Goal: Task Accomplishment & Management: Complete application form

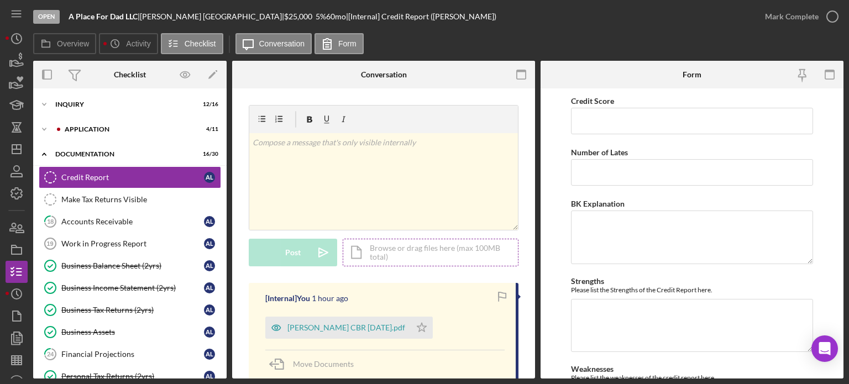
scroll to position [14, 0]
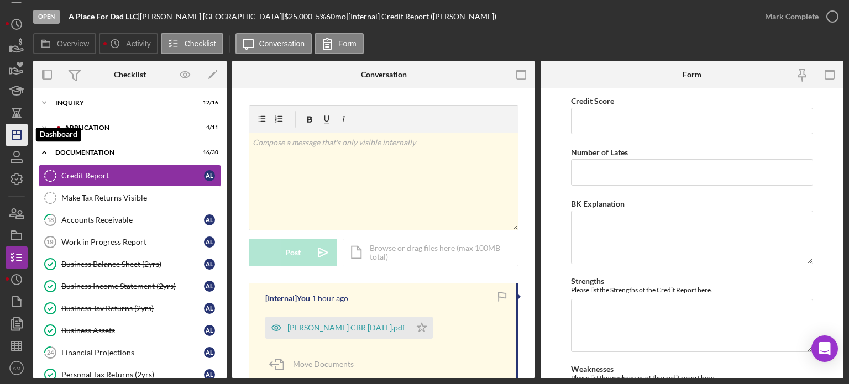
click at [14, 135] on line "button" at bounding box center [16, 135] width 9 height 0
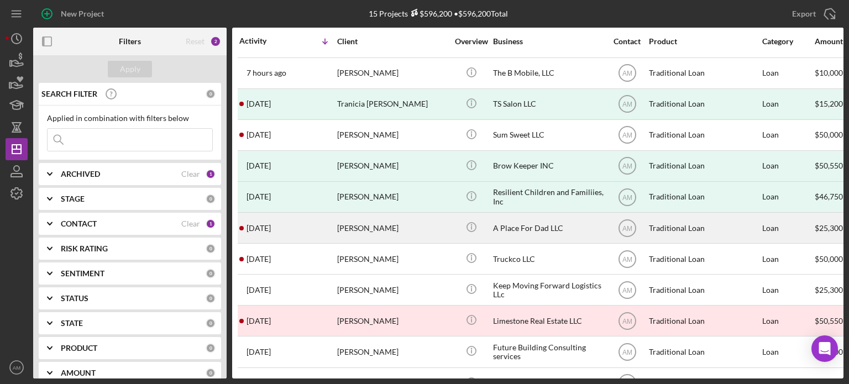
scroll to position [55, 0]
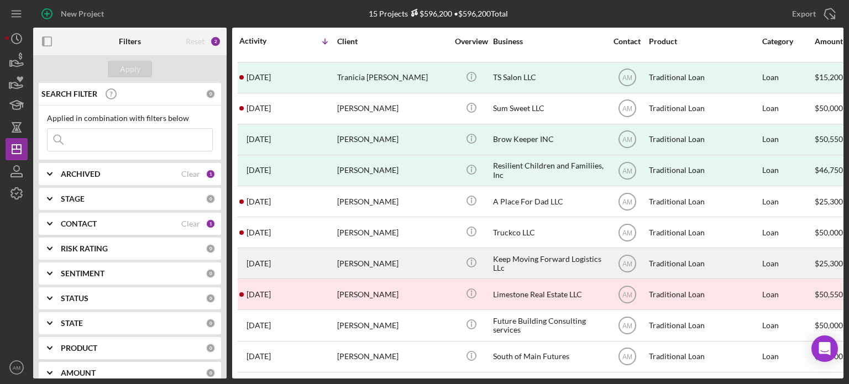
click at [360, 263] on div "[PERSON_NAME]" at bounding box center [392, 263] width 111 height 29
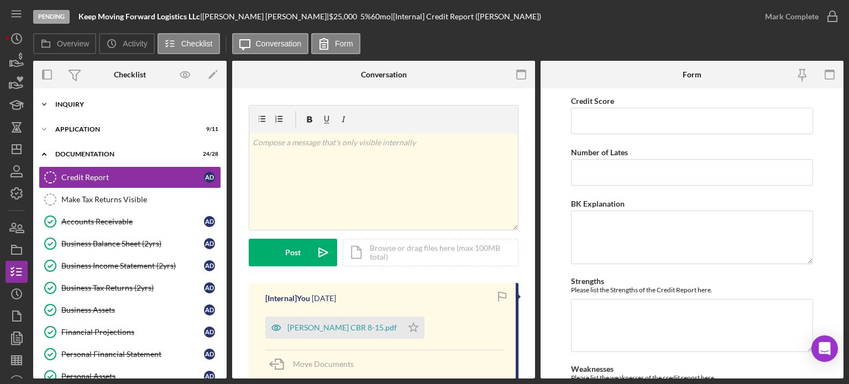
click at [73, 104] on div "Inquiry" at bounding box center [134, 104] width 158 height 7
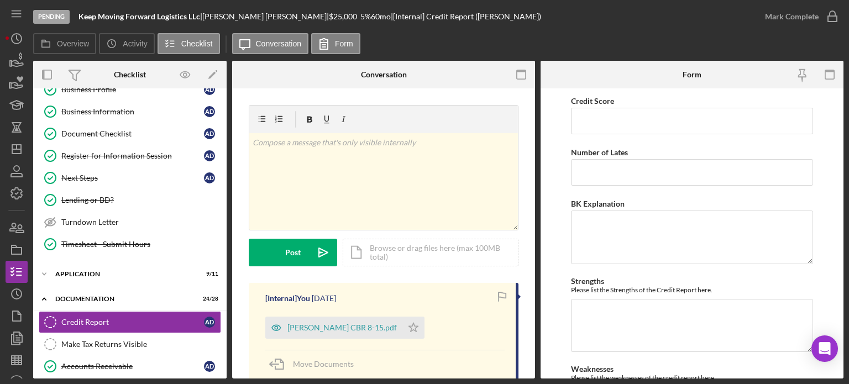
scroll to position [221, 0]
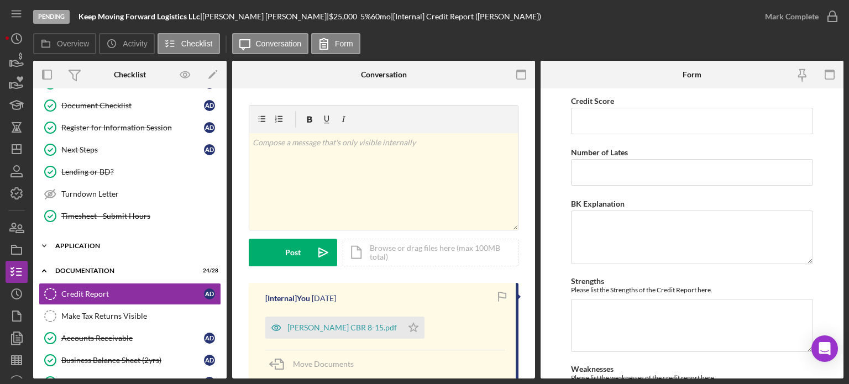
click at [90, 243] on div "Application" at bounding box center [134, 246] width 158 height 7
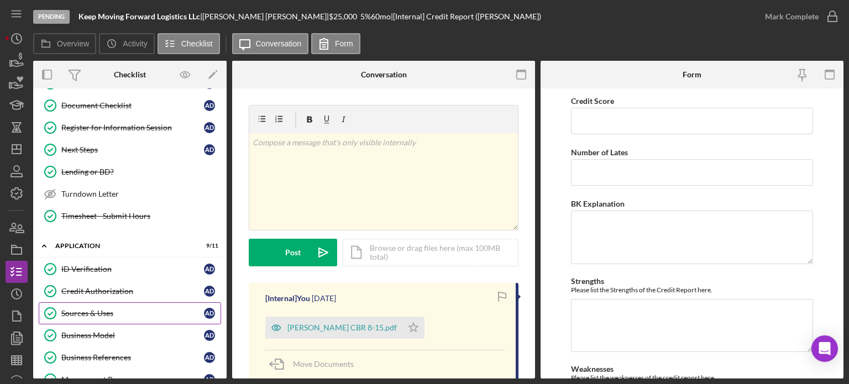
click at [92, 310] on div "Sources & Uses" at bounding box center [132, 313] width 143 height 9
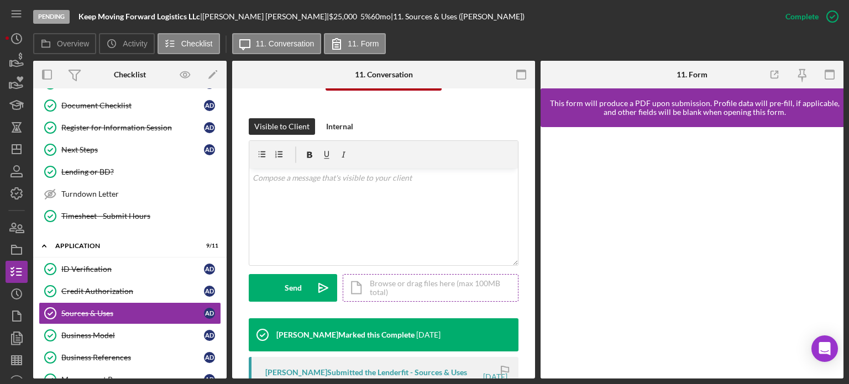
scroll to position [276, 0]
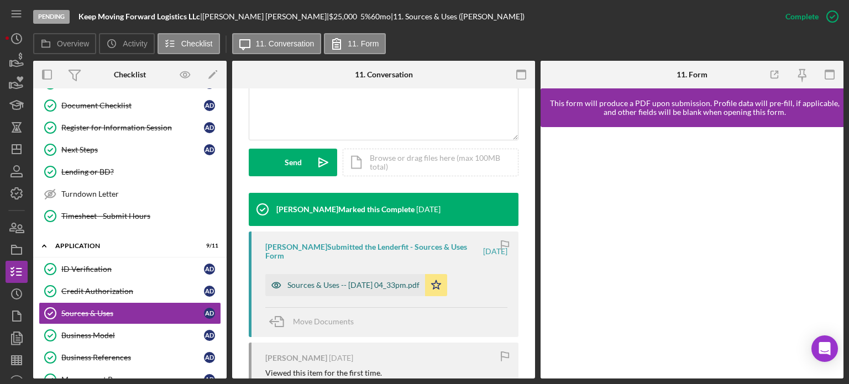
click at [371, 285] on div "Sources & Uses -- [DATE] 04_33pm.pdf" at bounding box center [353, 285] width 132 height 9
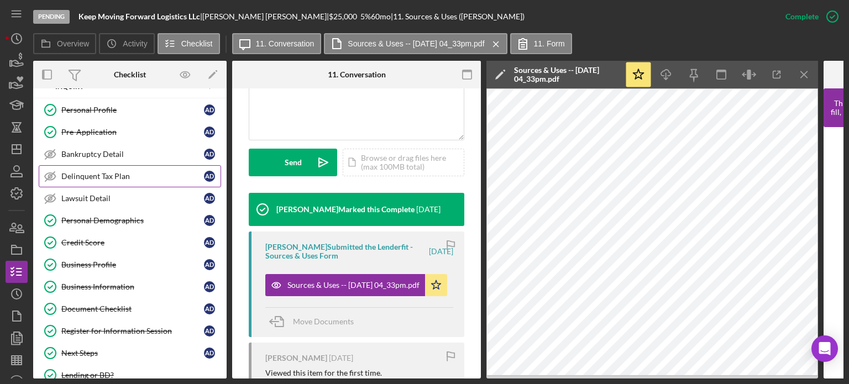
scroll to position [0, 0]
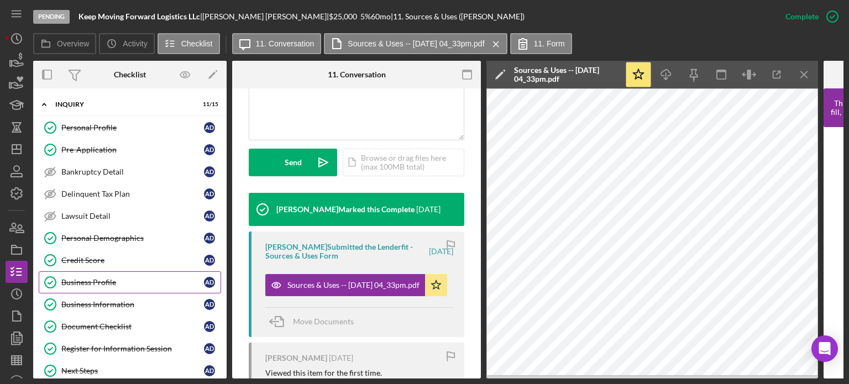
click at [102, 280] on div "Business Profile" at bounding box center [132, 282] width 143 height 9
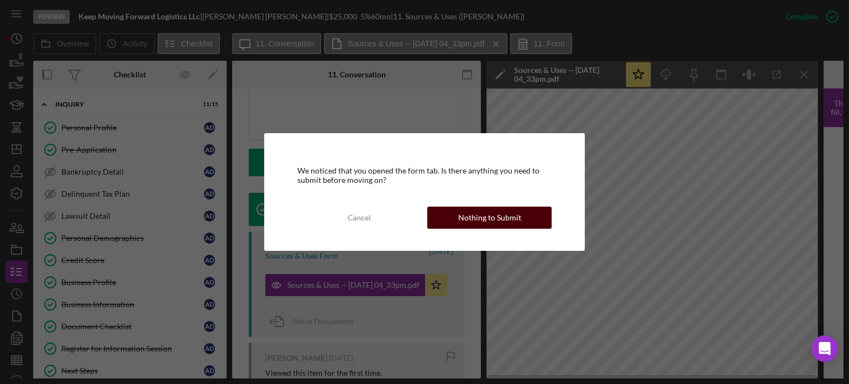
click at [474, 218] on div "Nothing to Submit" at bounding box center [489, 218] width 63 height 22
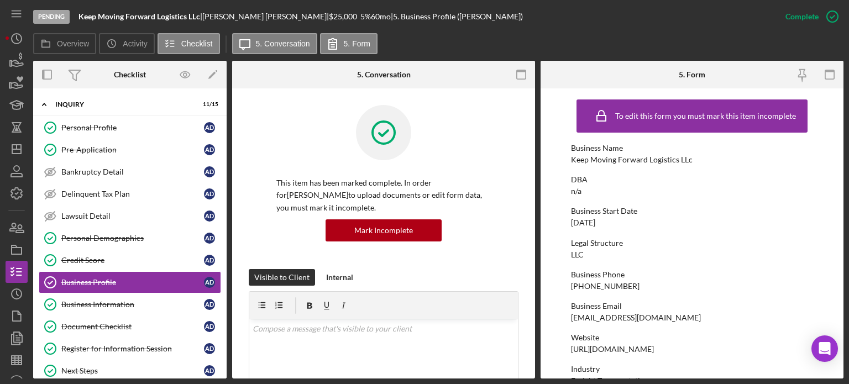
scroll to position [55, 0]
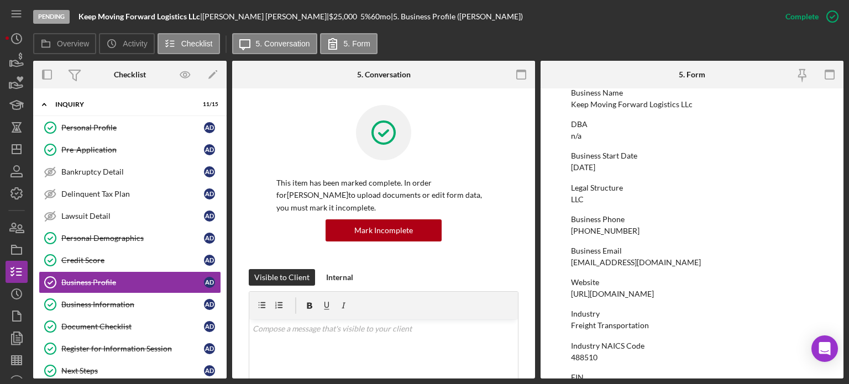
click at [736, 289] on div "Website [URL][DOMAIN_NAME]" at bounding box center [692, 288] width 242 height 20
drag, startPoint x: 725, startPoint y: 295, endPoint x: 572, endPoint y: 296, distance: 153.7
click at [572, 296] on div "Website [URL][DOMAIN_NAME]" at bounding box center [692, 288] width 242 height 20
click at [590, 233] on div "[PHONE_NUMBER]" at bounding box center [605, 231] width 69 height 9
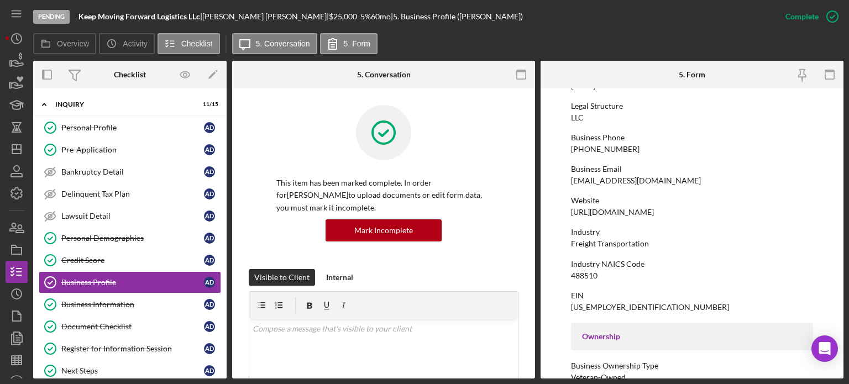
scroll to position [111, 0]
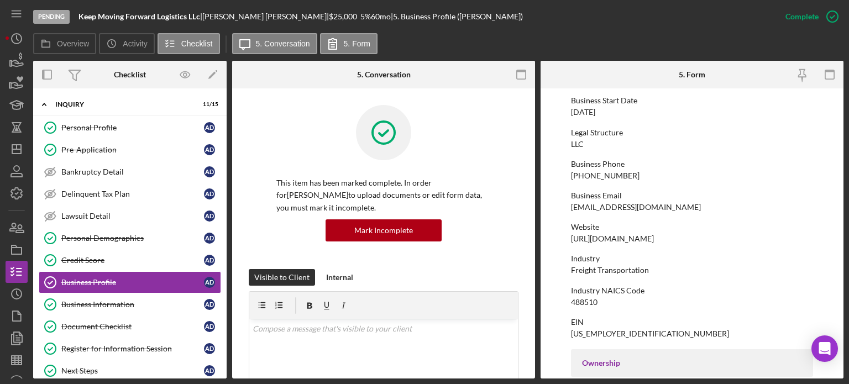
drag, startPoint x: 732, startPoint y: 240, endPoint x: 570, endPoint y: 238, distance: 161.4
click at [571, 238] on div "Website [URL][DOMAIN_NAME]" at bounding box center [692, 233] width 242 height 20
copy div "[URL][DOMAIN_NAME]"
click at [95, 296] on link "Business Information Business Information A D" at bounding box center [130, 304] width 182 height 22
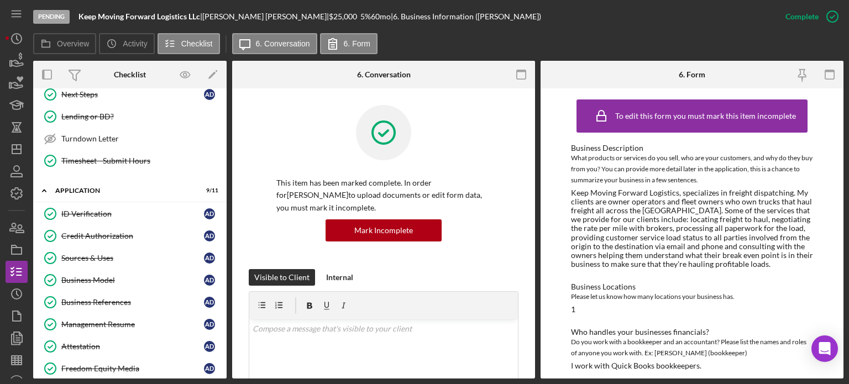
scroll to position [387, 0]
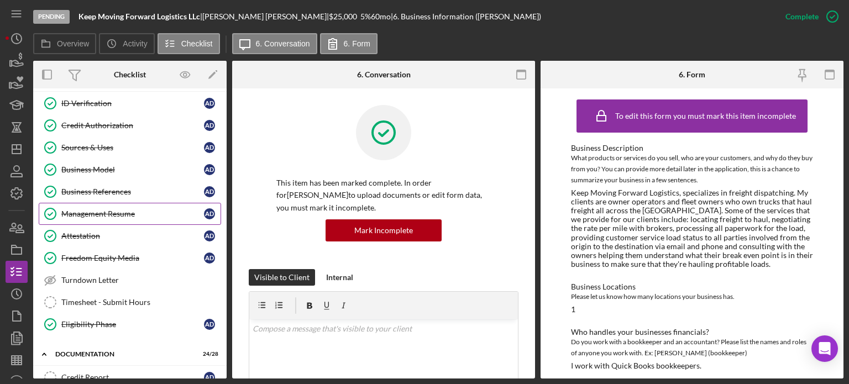
click at [117, 212] on div "Management Resume" at bounding box center [132, 213] width 143 height 9
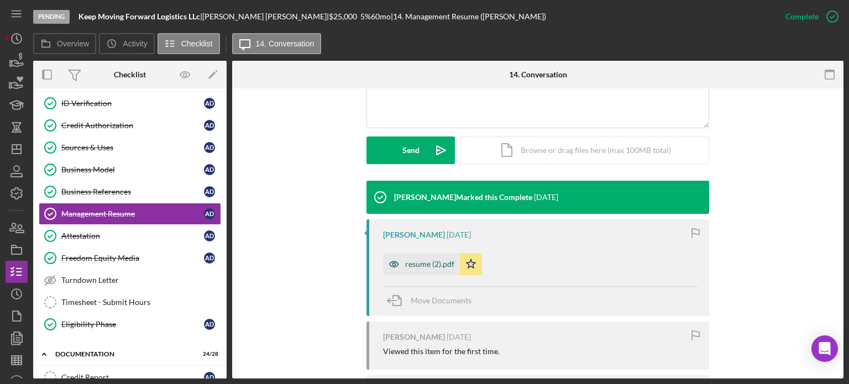
click at [424, 266] on div "resume (2).pdf" at bounding box center [429, 264] width 49 height 9
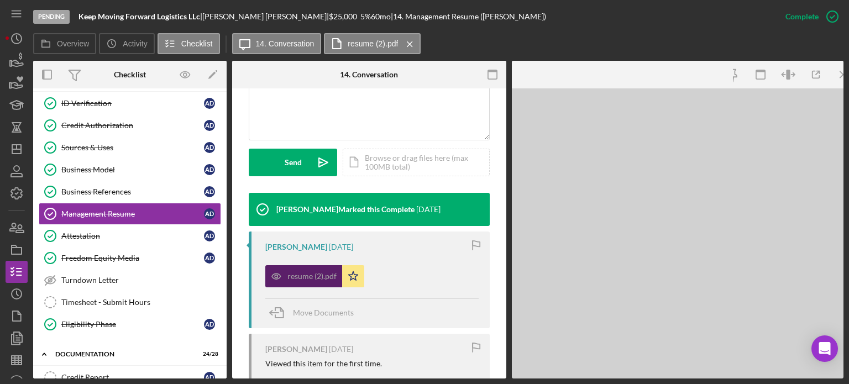
scroll to position [289, 0]
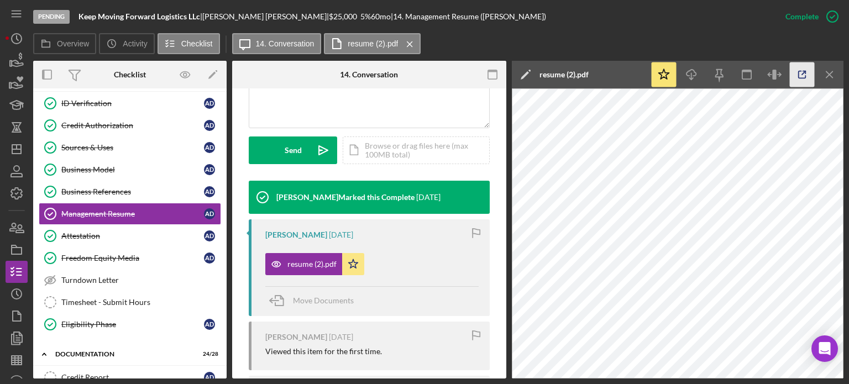
click at [803, 73] on line "button" at bounding box center [803, 72] width 3 height 3
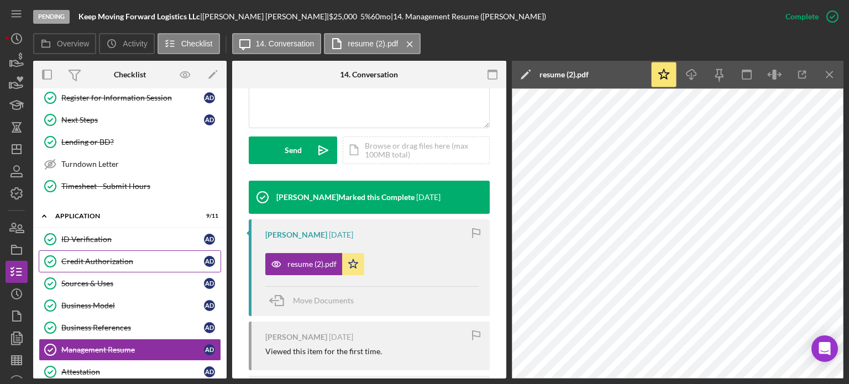
scroll to position [332, 0]
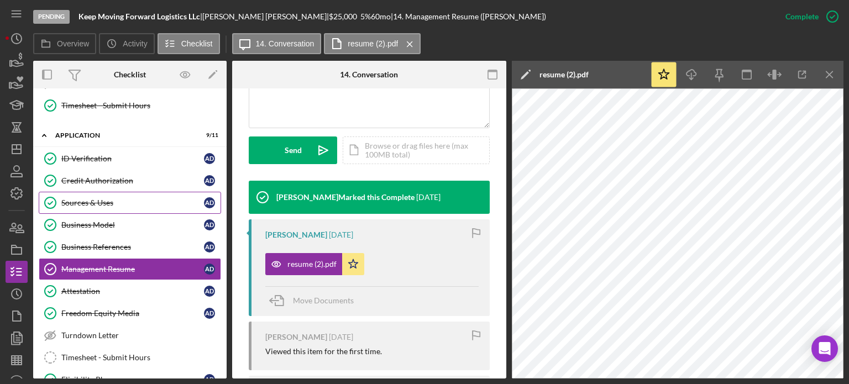
click at [97, 198] on div "Sources & Uses" at bounding box center [132, 202] width 143 height 9
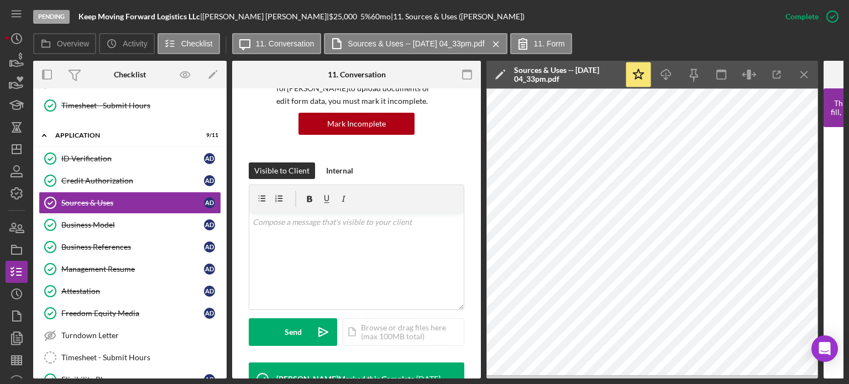
scroll to position [166, 0]
